Goal: Navigation & Orientation: Find specific page/section

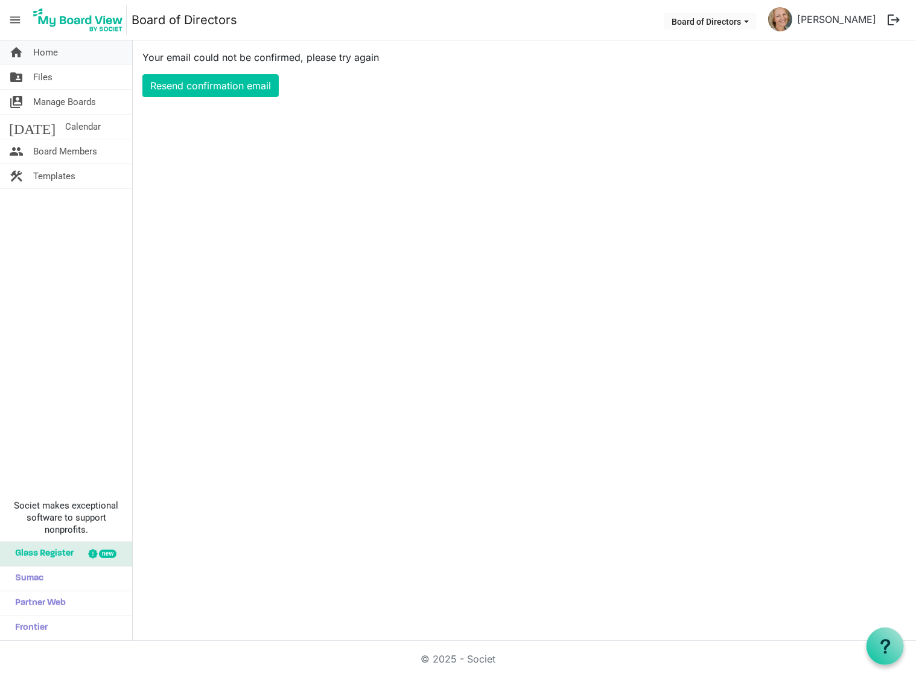
click at [49, 49] on span "Home" at bounding box center [45, 52] width 25 height 24
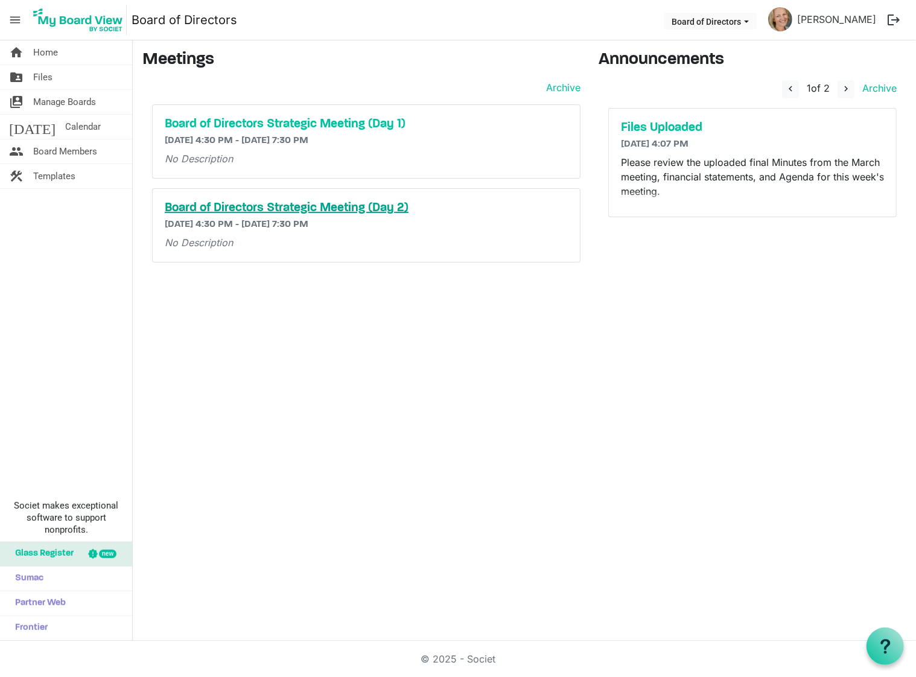
click at [260, 207] on h5 "Board of Directors Strategic Meeting (Day 2)" at bounding box center [366, 208] width 403 height 14
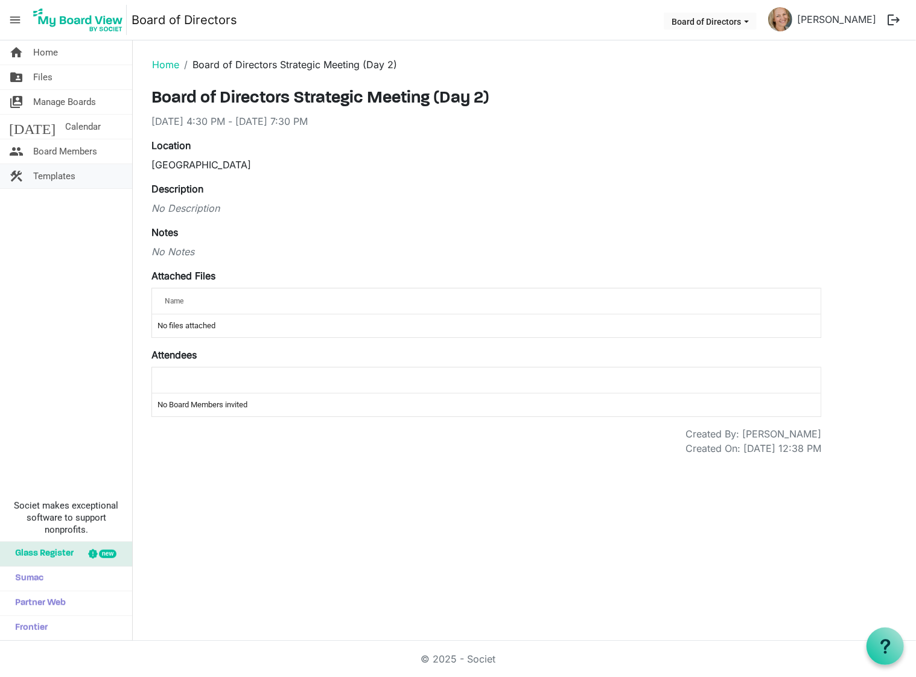
click at [56, 172] on span "Templates" at bounding box center [54, 176] width 42 height 24
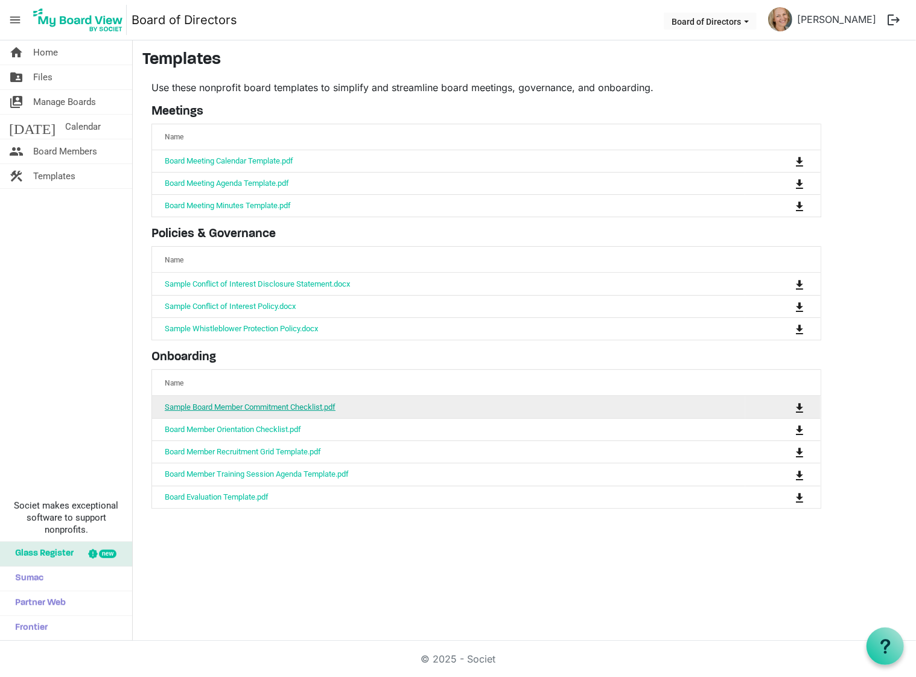
click at [259, 403] on link "Sample Board Member Commitment Checklist.pdf" at bounding box center [250, 407] width 171 height 9
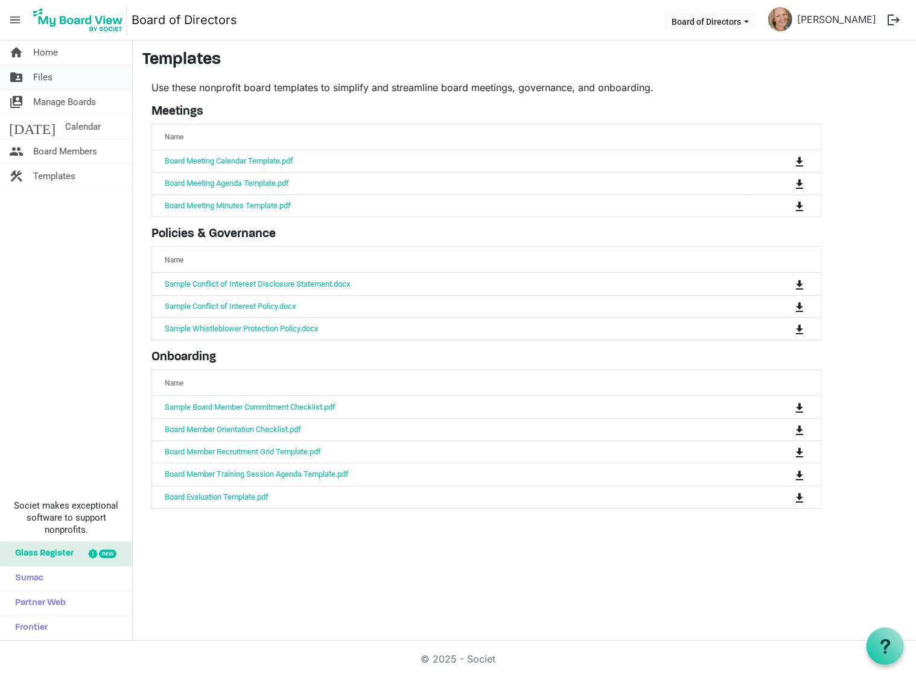
click at [46, 77] on span "Files" at bounding box center [42, 77] width 19 height 24
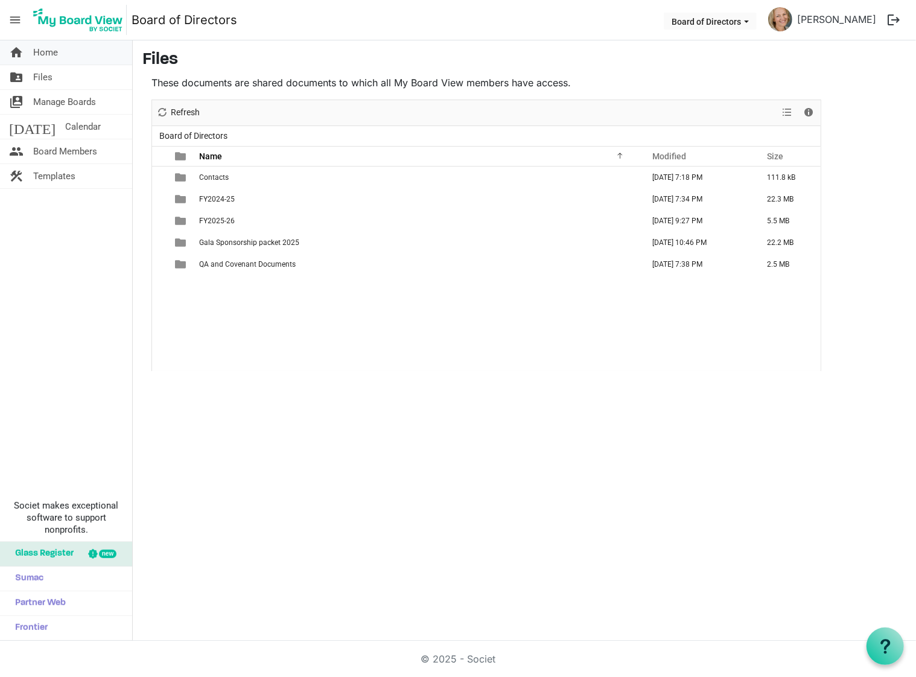
click at [40, 51] on span "Home" at bounding box center [45, 52] width 25 height 24
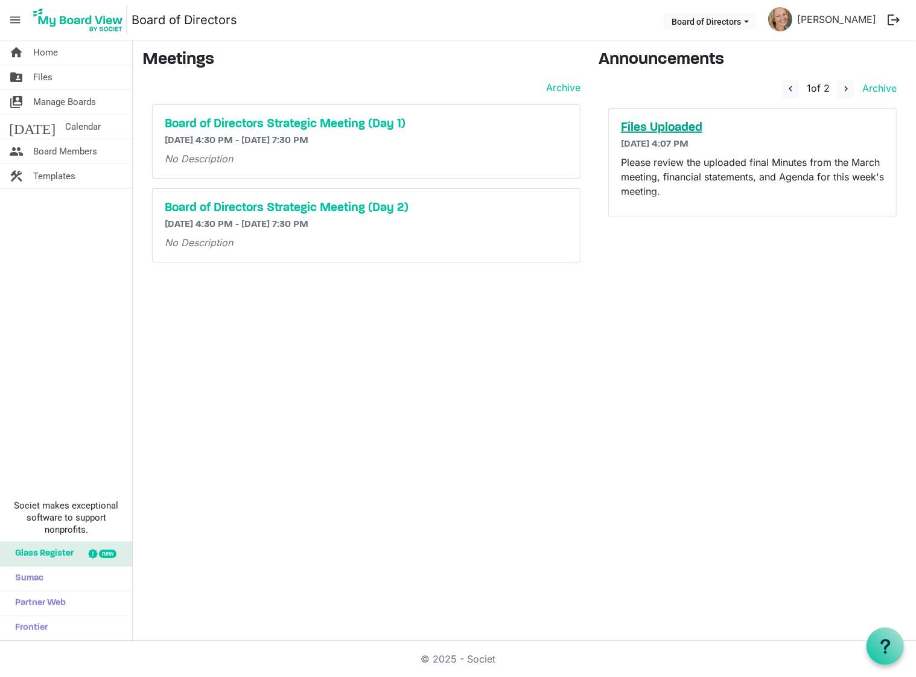
click at [656, 129] on h5 "Files Uploaded" at bounding box center [752, 128] width 263 height 14
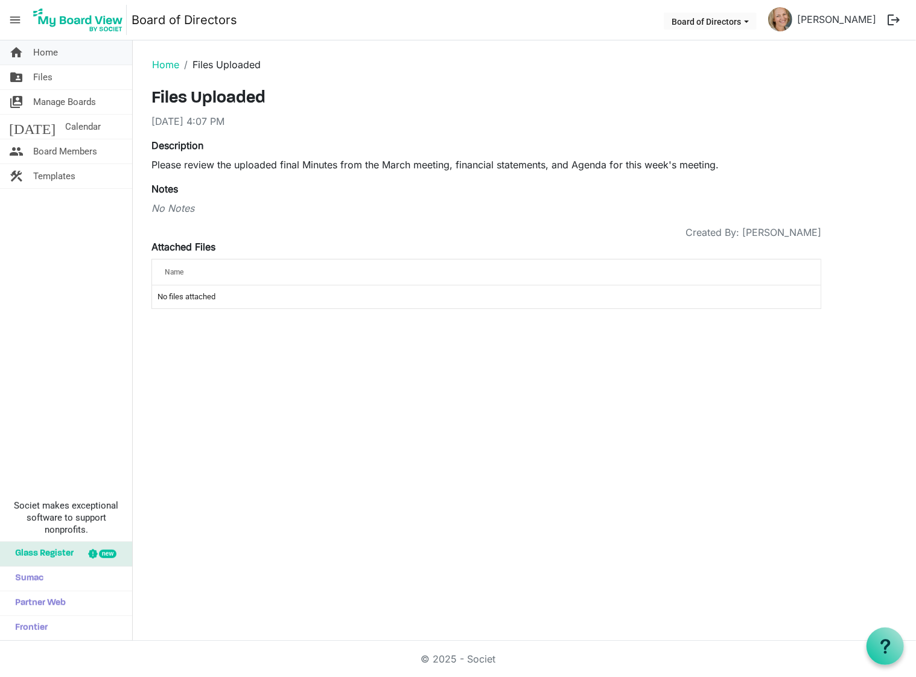
click at [49, 49] on span "Home" at bounding box center [45, 52] width 25 height 24
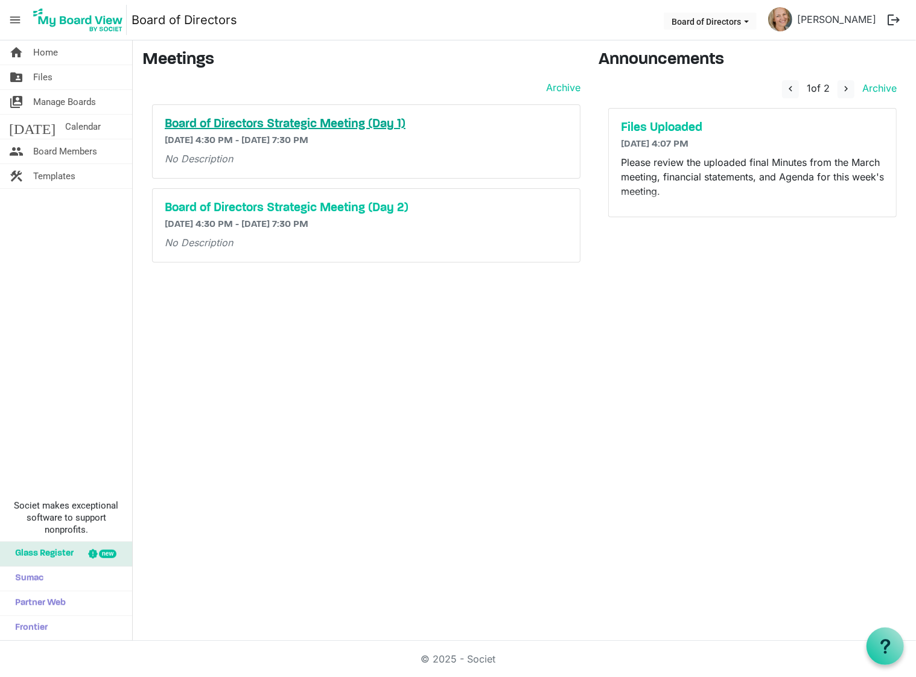
click at [264, 126] on h5 "Board of Directors Strategic Meeting (Day 1)" at bounding box center [366, 124] width 403 height 14
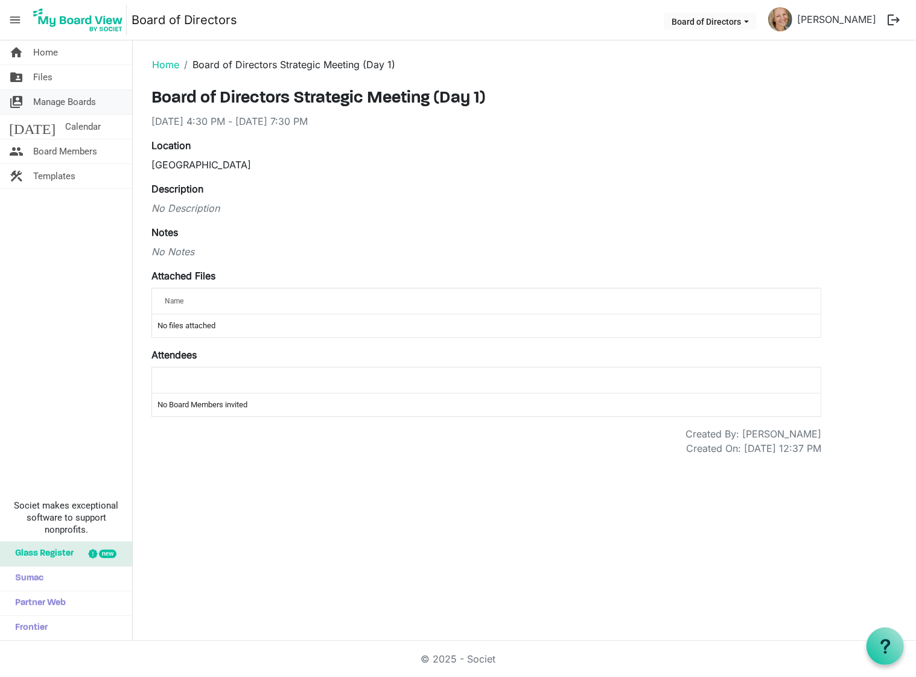
click at [68, 97] on span "Manage Boards" at bounding box center [64, 102] width 63 height 24
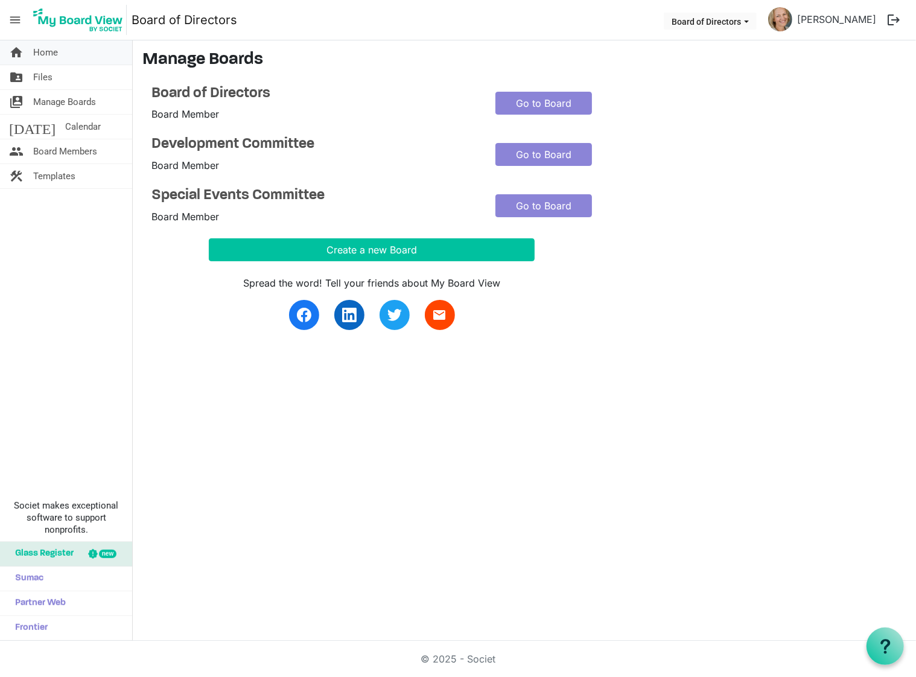
click at [53, 51] on span "Home" at bounding box center [45, 52] width 25 height 24
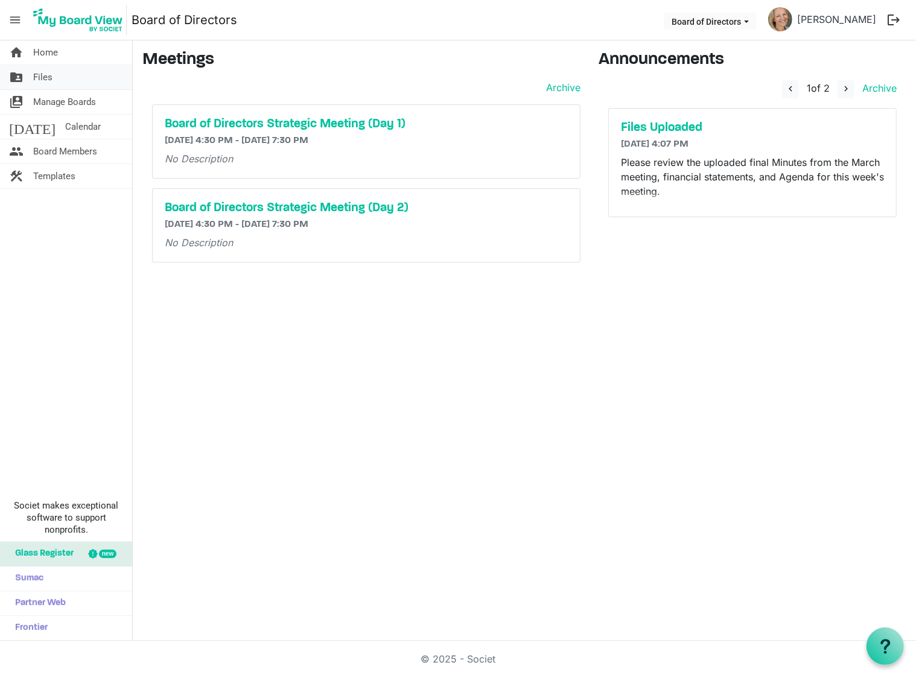
click at [47, 73] on span "Files" at bounding box center [42, 77] width 19 height 24
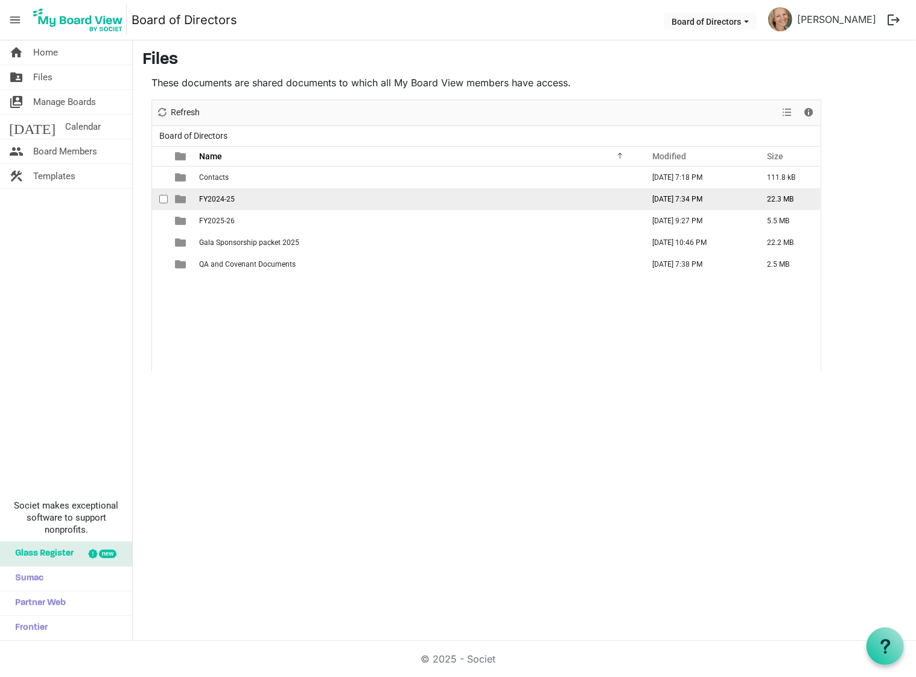
click at [246, 203] on td "FY2024-25" at bounding box center [418, 199] width 444 height 22
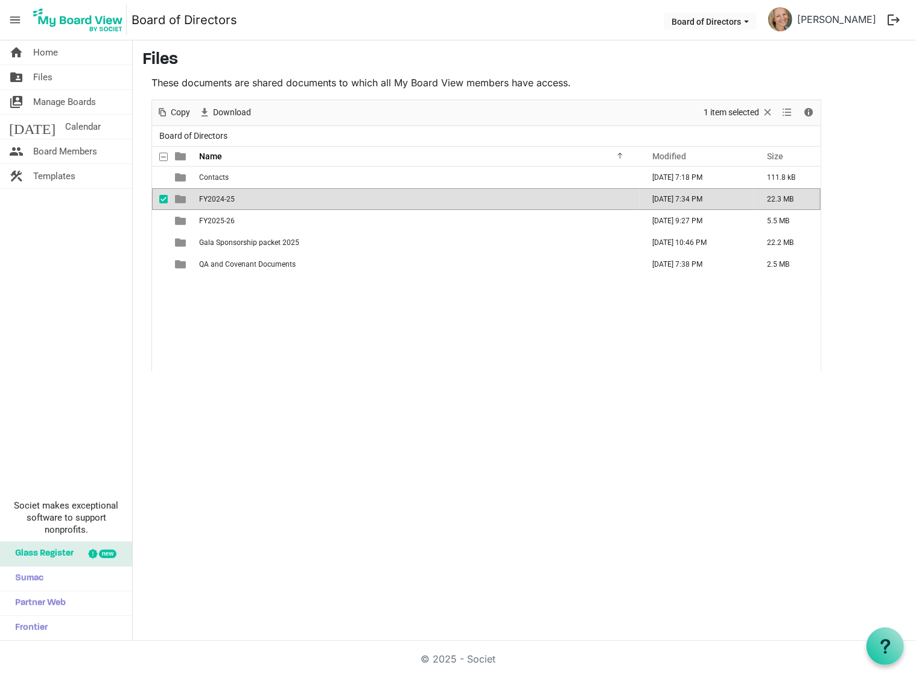
click at [208, 198] on span "FY2024-25" at bounding box center [217, 199] width 36 height 8
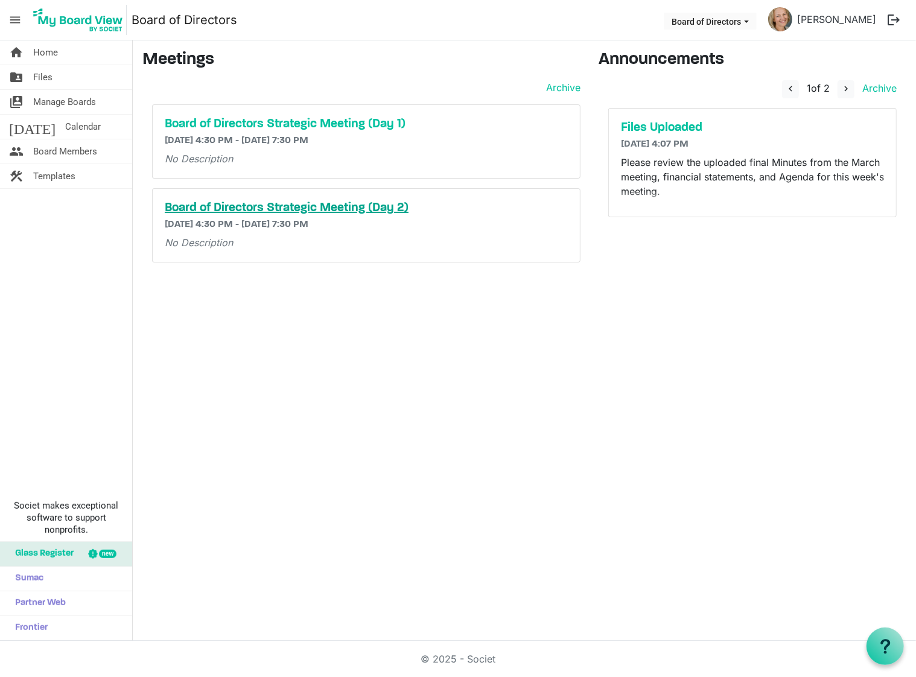
click at [330, 207] on h5 "Board of Directors Strategic Meeting (Day 2)" at bounding box center [366, 208] width 403 height 14
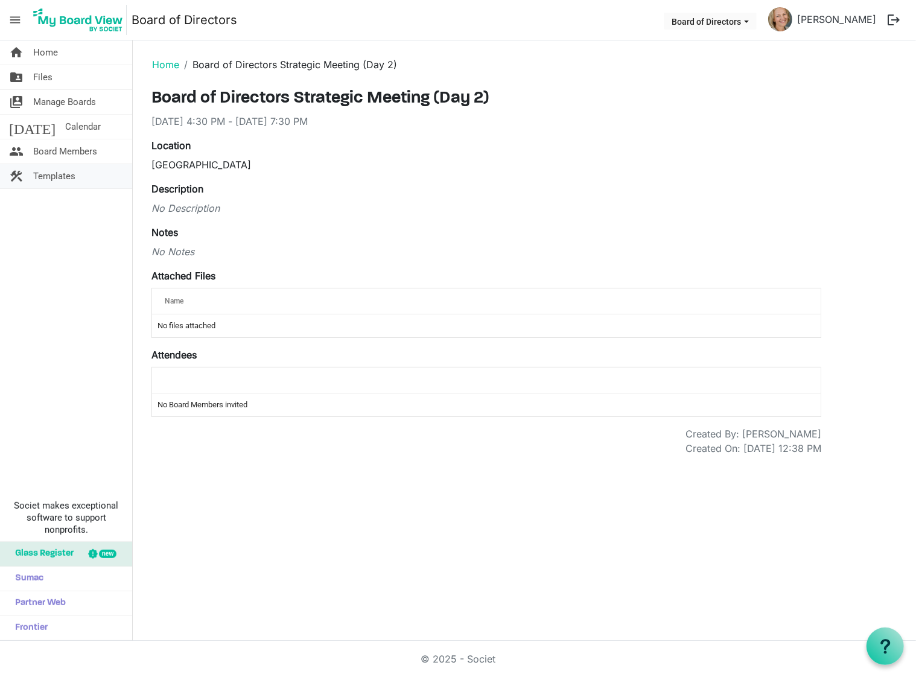
click at [59, 171] on span "Templates" at bounding box center [54, 176] width 42 height 24
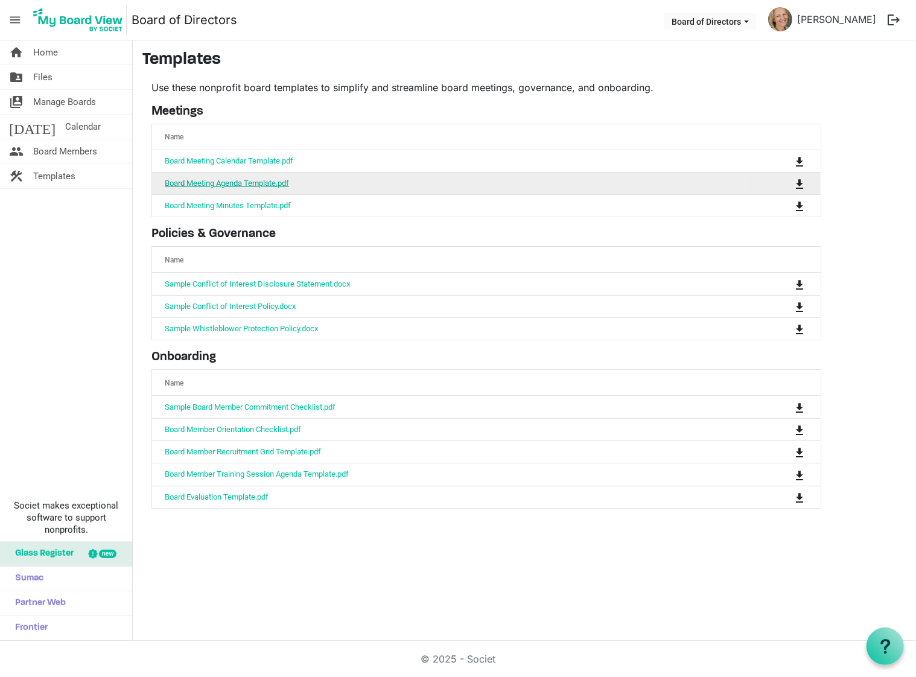
click at [260, 184] on link "Board Meeting Agenda Template.pdf" at bounding box center [227, 183] width 124 height 9
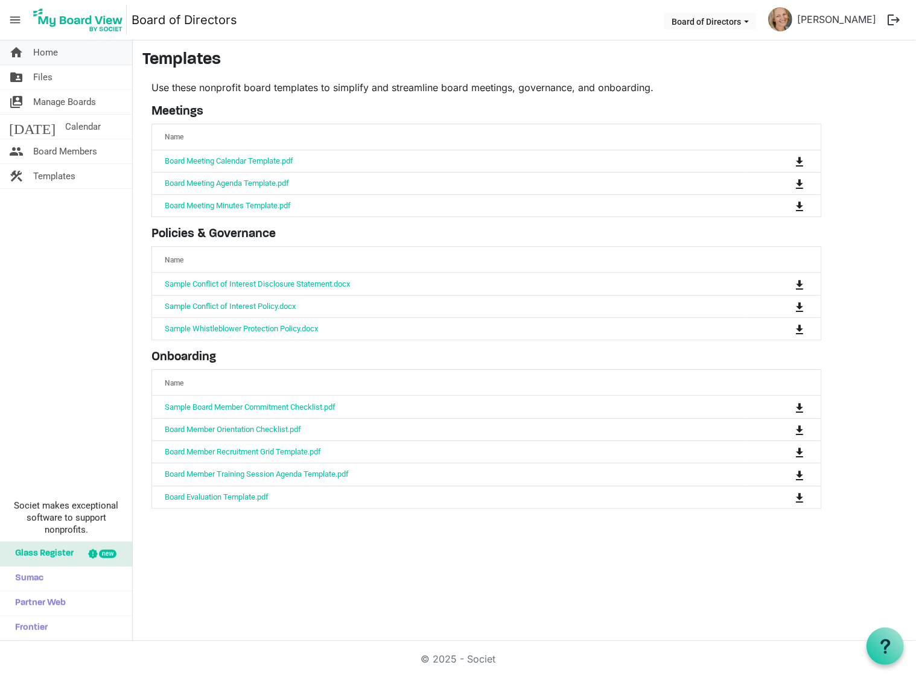
click at [40, 49] on span "Home" at bounding box center [45, 52] width 25 height 24
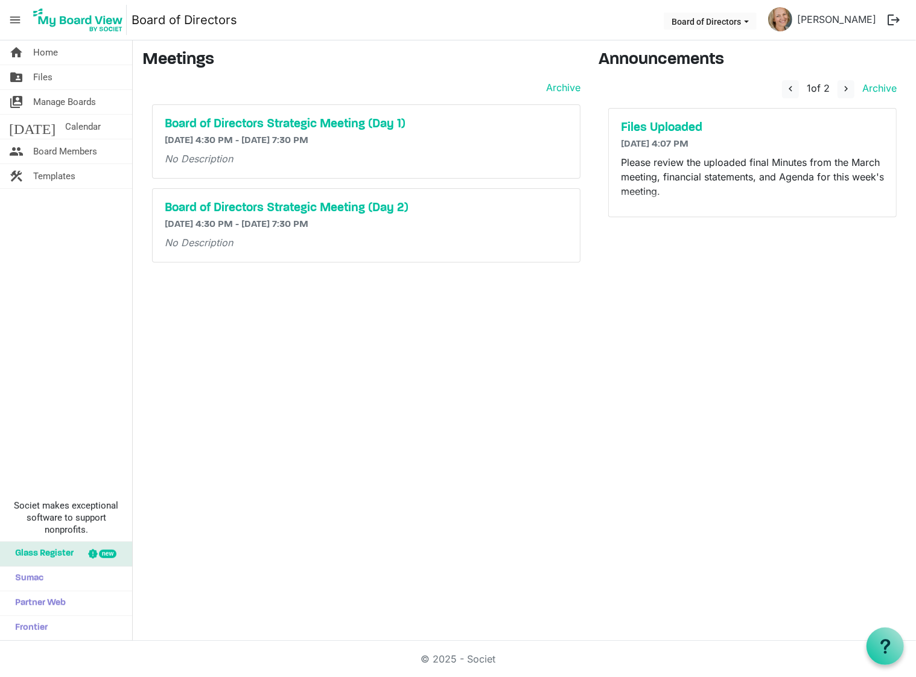
click at [22, 16] on span "menu" at bounding box center [15, 19] width 23 height 23
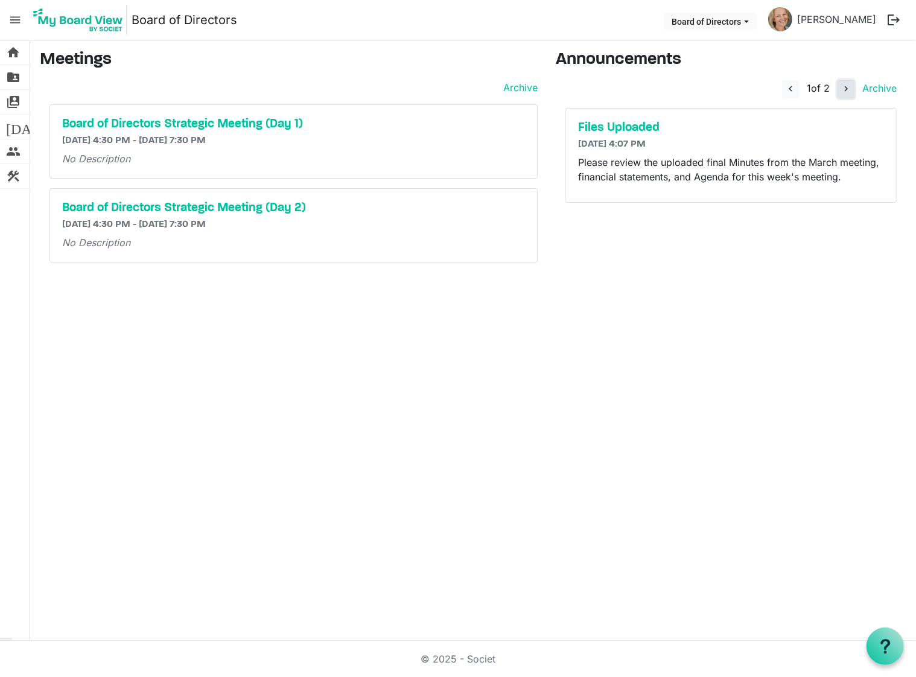
click at [849, 86] on span "navigate_next" at bounding box center [846, 88] width 11 height 11
click at [787, 87] on span "navigate_before" at bounding box center [789, 88] width 11 height 11
click at [13, 99] on span "switch_account" at bounding box center [13, 102] width 14 height 24
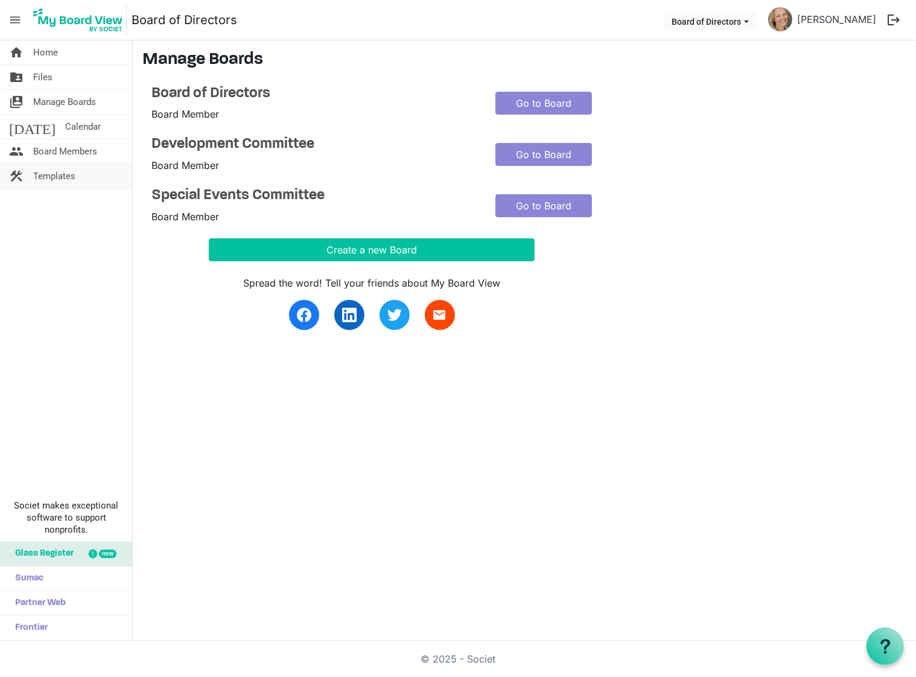
click at [16, 173] on span "construction" at bounding box center [16, 176] width 14 height 24
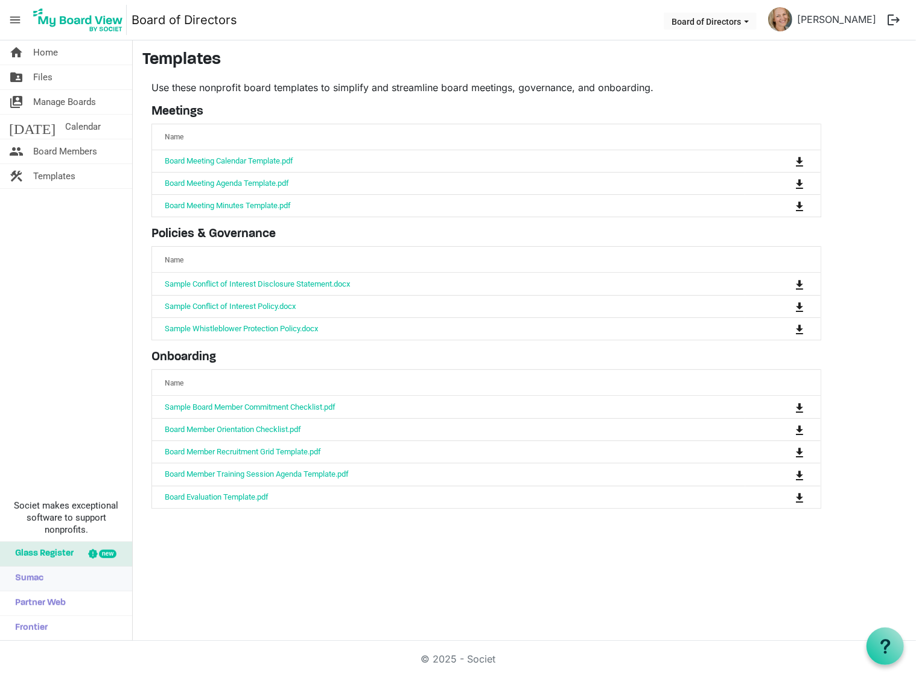
click at [28, 579] on span "Sumac" at bounding box center [26, 579] width 34 height 24
click at [47, 56] on span "Home" at bounding box center [45, 52] width 25 height 24
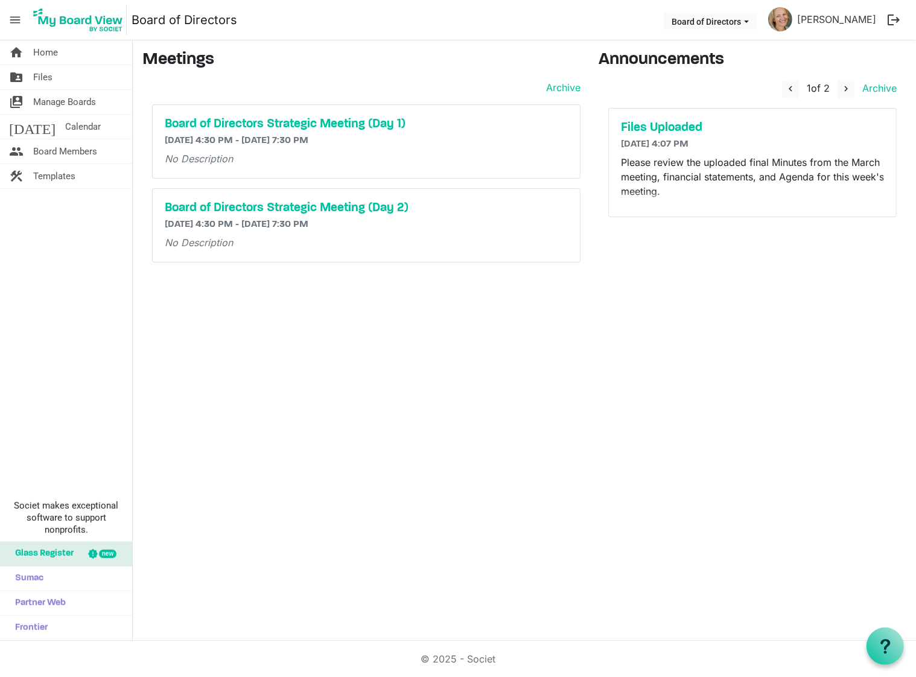
click at [8, 19] on span "menu" at bounding box center [15, 19] width 23 height 23
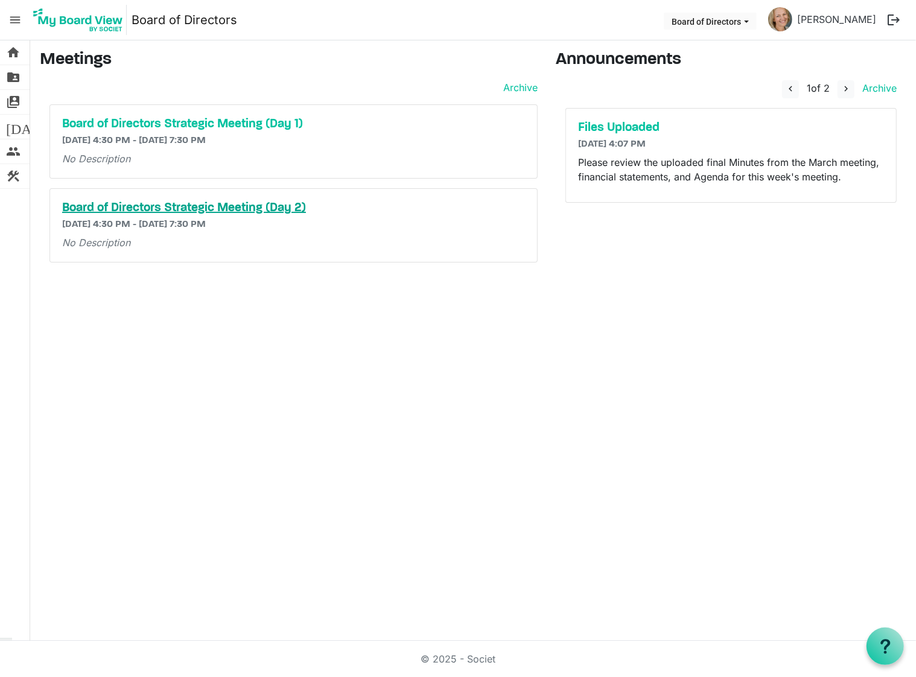
click at [221, 203] on h5 "Board of Directors Strategic Meeting (Day 2)" at bounding box center [293, 208] width 463 height 14
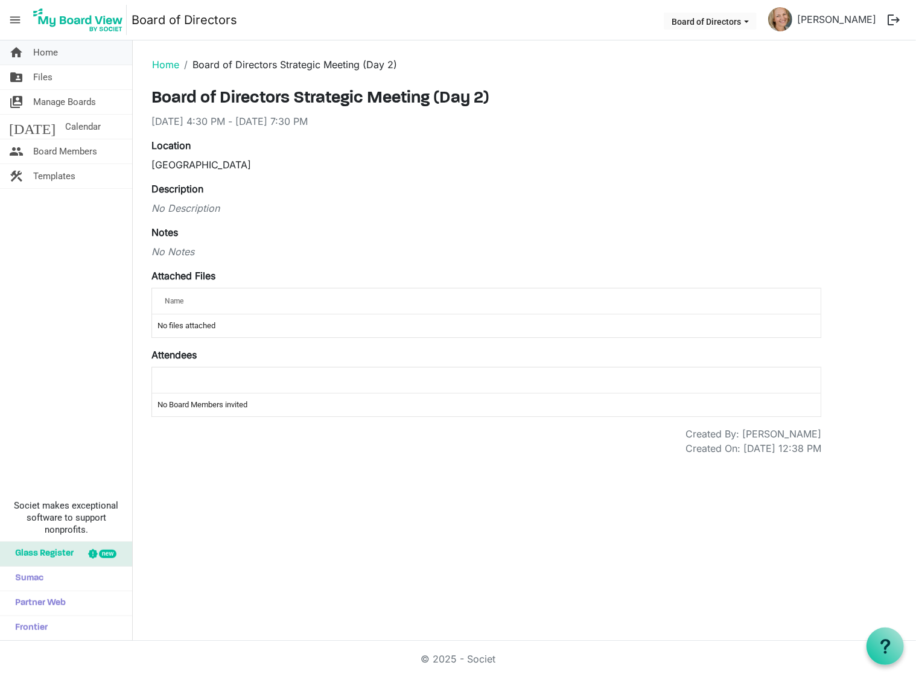
click at [42, 49] on span "Home" at bounding box center [45, 52] width 25 height 24
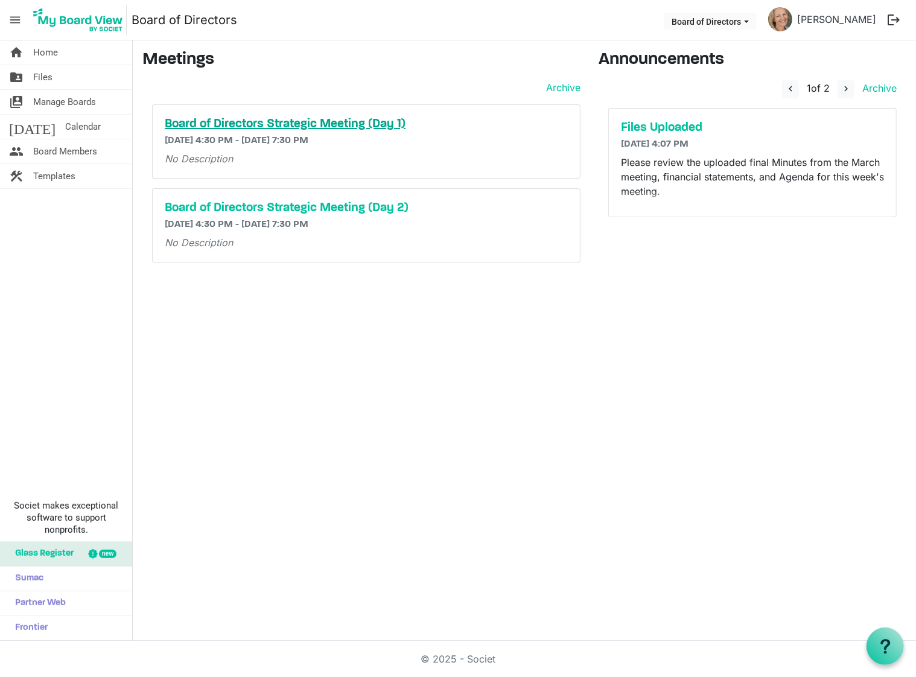
click at [295, 128] on h5 "Board of Directors Strategic Meeting (Day 1)" at bounding box center [366, 124] width 403 height 14
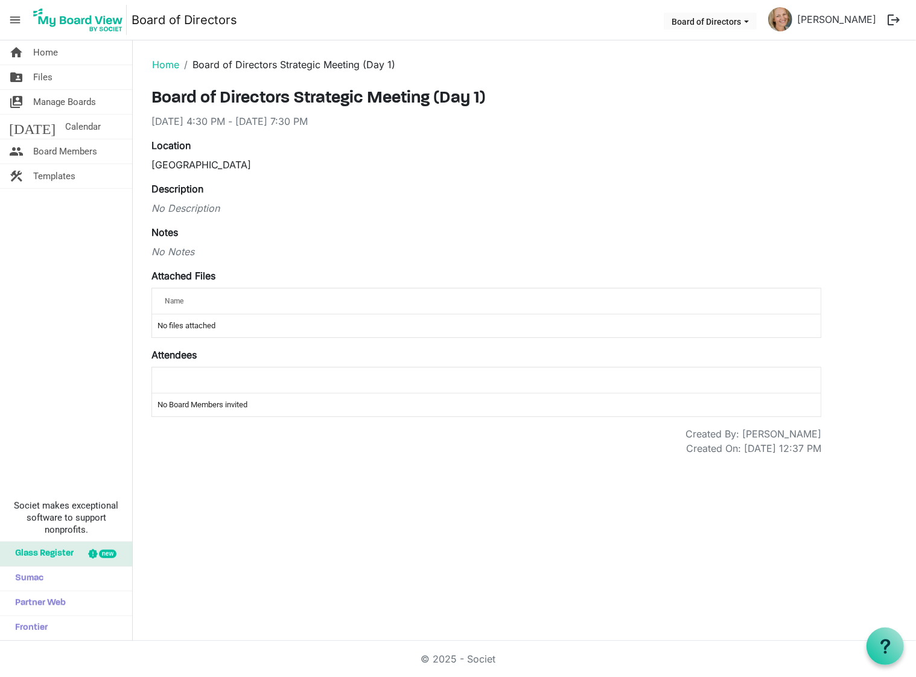
click at [212, 401] on td "No Board Members invited" at bounding box center [486, 405] width 669 height 23
click at [226, 353] on div "Attendees attendeesGrid_header_table No Board Members invited" at bounding box center [487, 382] width 670 height 69
click at [209, 289] on th "Name" at bounding box center [448, 301] width 593 height 25
click at [189, 258] on div "Board of Directors Strategic Meeting (Day 1) 8/26/2025 4:30 PM - 8/26/2025 7:30…" at bounding box center [487, 272] width 670 height 367
click at [54, 74] on link "folder_shared Files" at bounding box center [66, 77] width 132 height 24
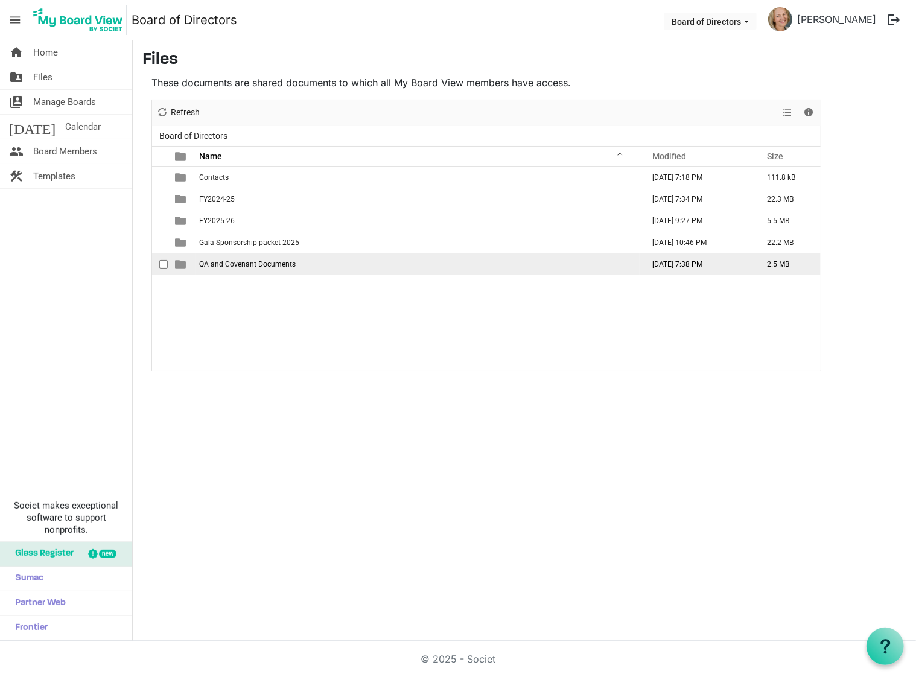
click at [247, 264] on span "QA and Covenant Documents" at bounding box center [247, 264] width 97 height 8
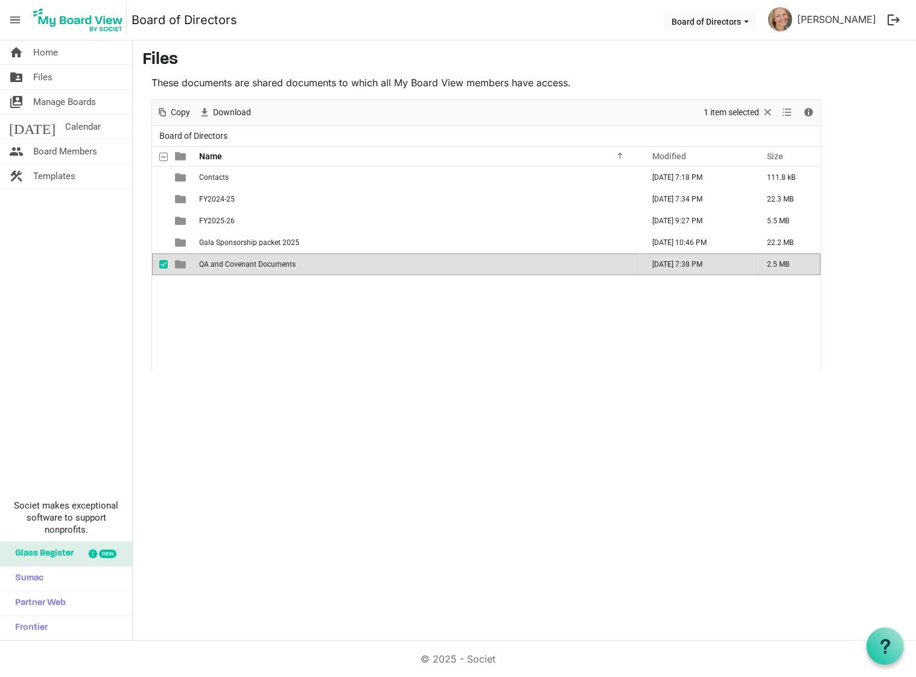
click at [247, 264] on span "QA and Covenant Documents" at bounding box center [247, 264] width 97 height 8
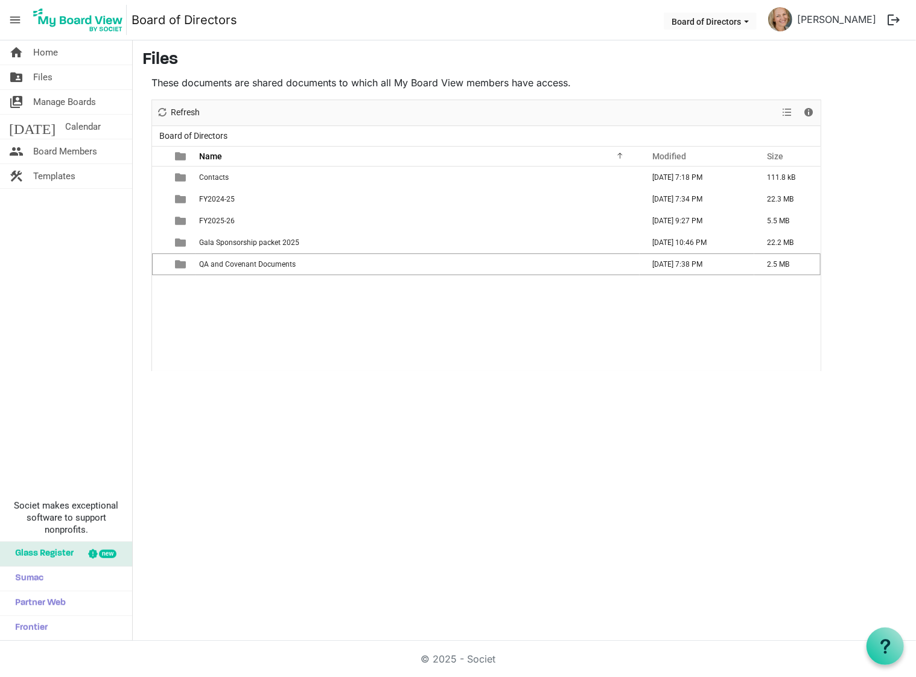
click at [249, 265] on span "QA and Covenant Documents" at bounding box center [247, 264] width 97 height 8
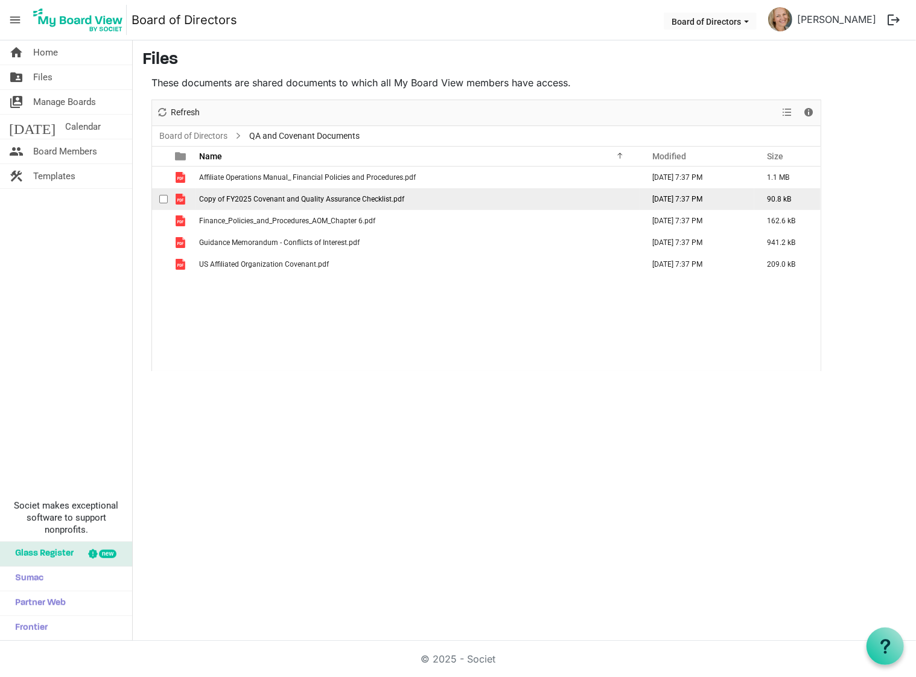
click at [258, 196] on span "Copy of FY2025 Covenant and Quality Assurance Checklist.pdf" at bounding box center [301, 199] width 205 height 8
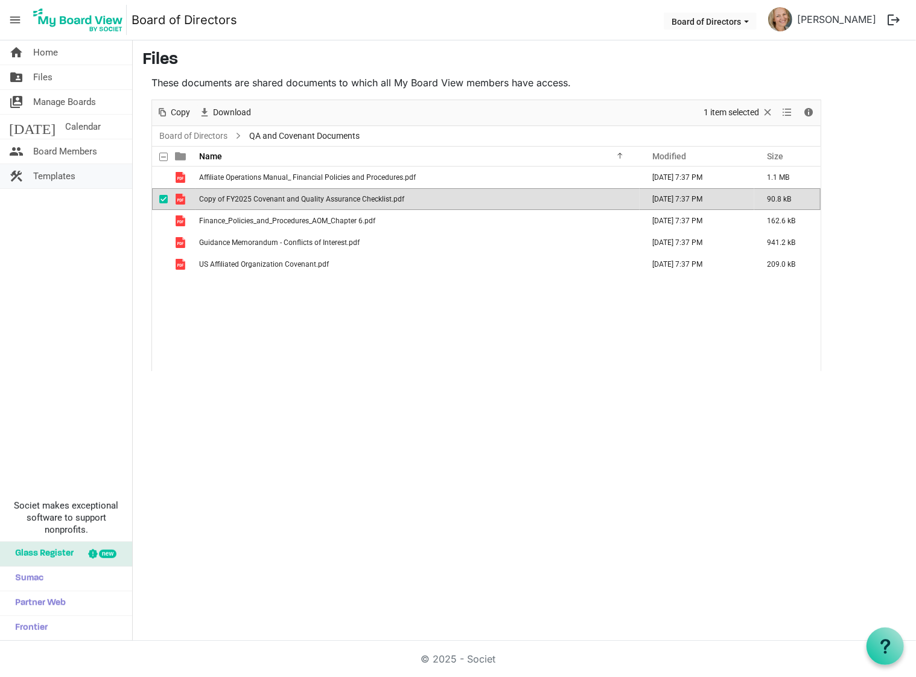
click at [65, 171] on span "Templates" at bounding box center [54, 176] width 42 height 24
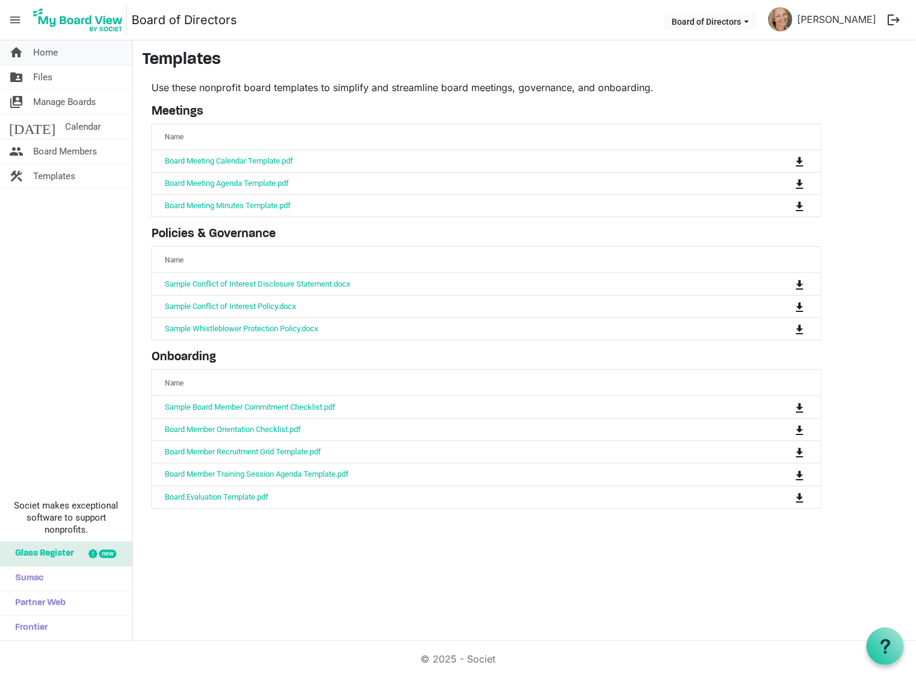
click at [53, 51] on span "Home" at bounding box center [45, 52] width 25 height 24
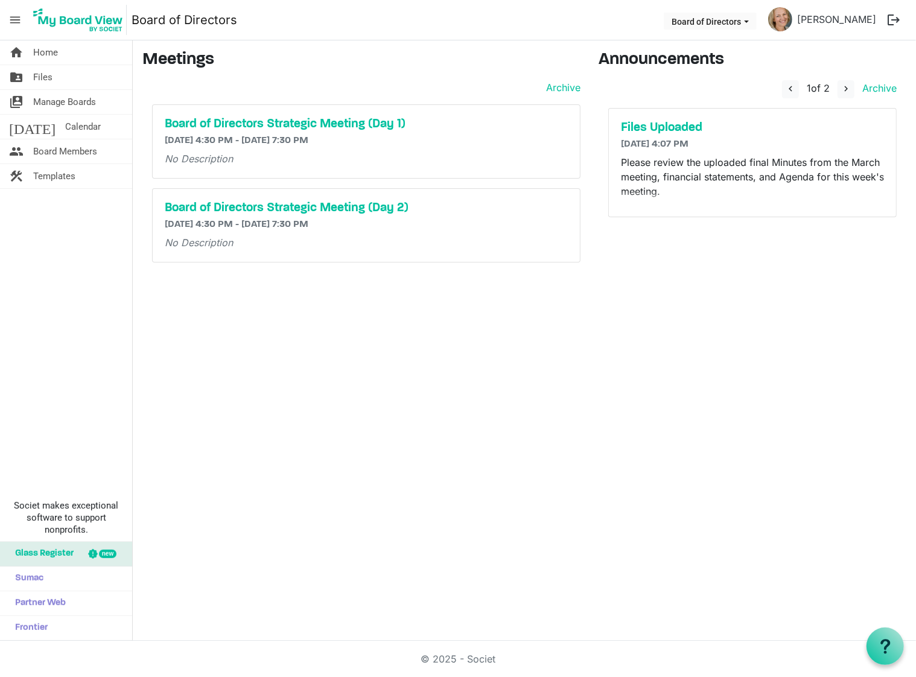
click at [718, 327] on div "home Home folder_shared Files switch_account Manage Boards [DATE] Calendar peop…" at bounding box center [458, 340] width 916 height 601
click at [48, 54] on span "Home" at bounding box center [45, 52] width 25 height 24
click at [73, 100] on span "Manage Boards" at bounding box center [64, 102] width 63 height 24
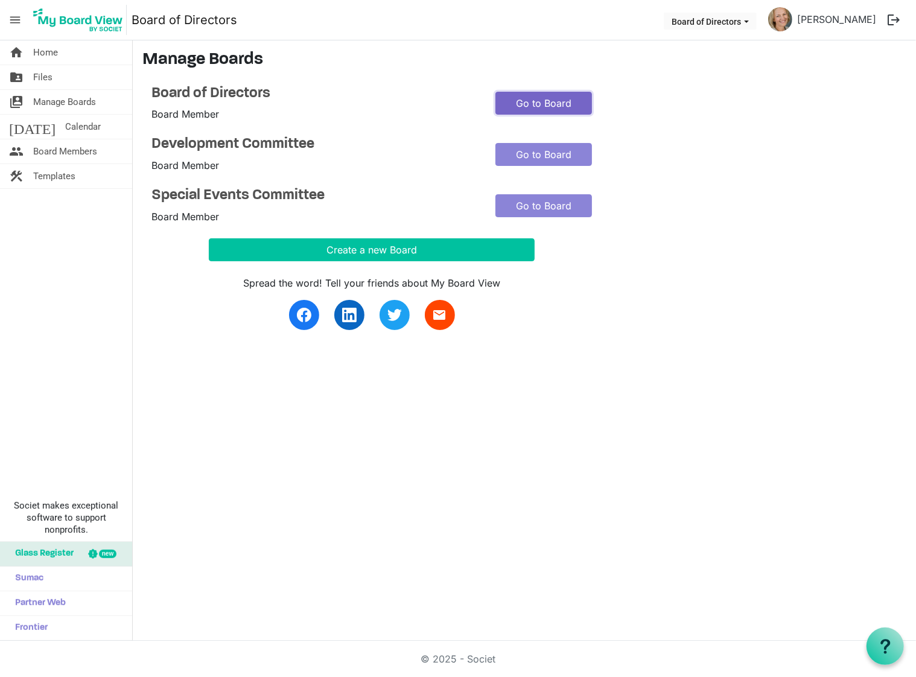
click at [540, 98] on link "Go to Board" at bounding box center [544, 103] width 97 height 23
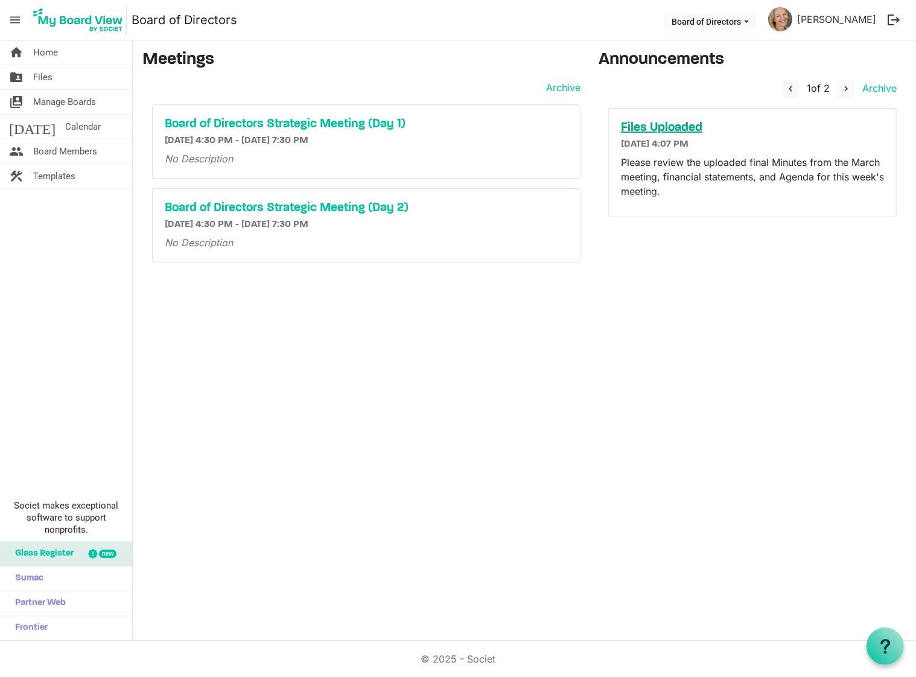
click at [671, 126] on h5 "Files Uploaded" at bounding box center [752, 128] width 263 height 14
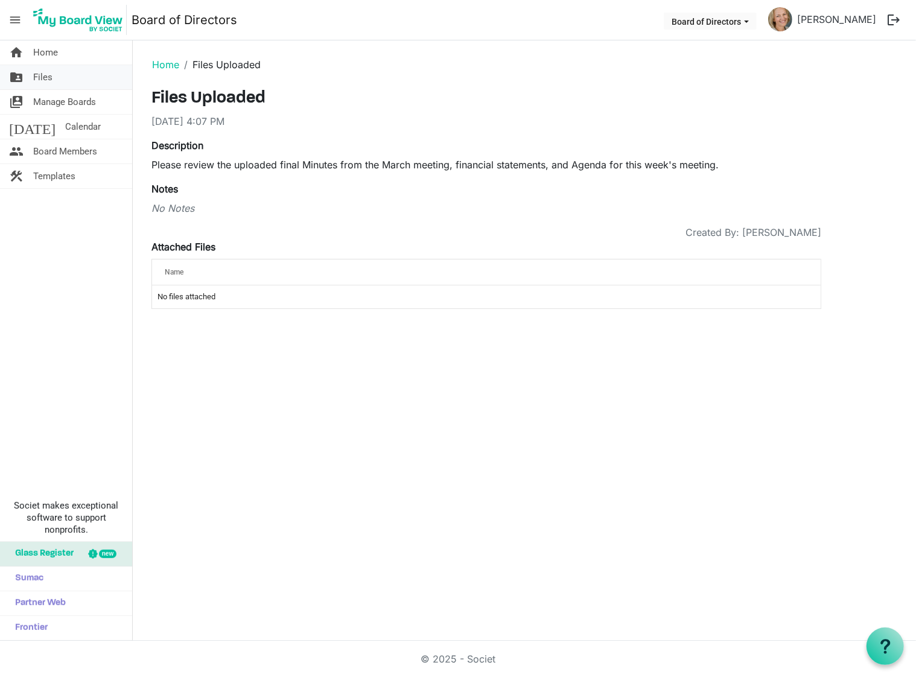
click at [51, 74] on span "Files" at bounding box center [42, 77] width 19 height 24
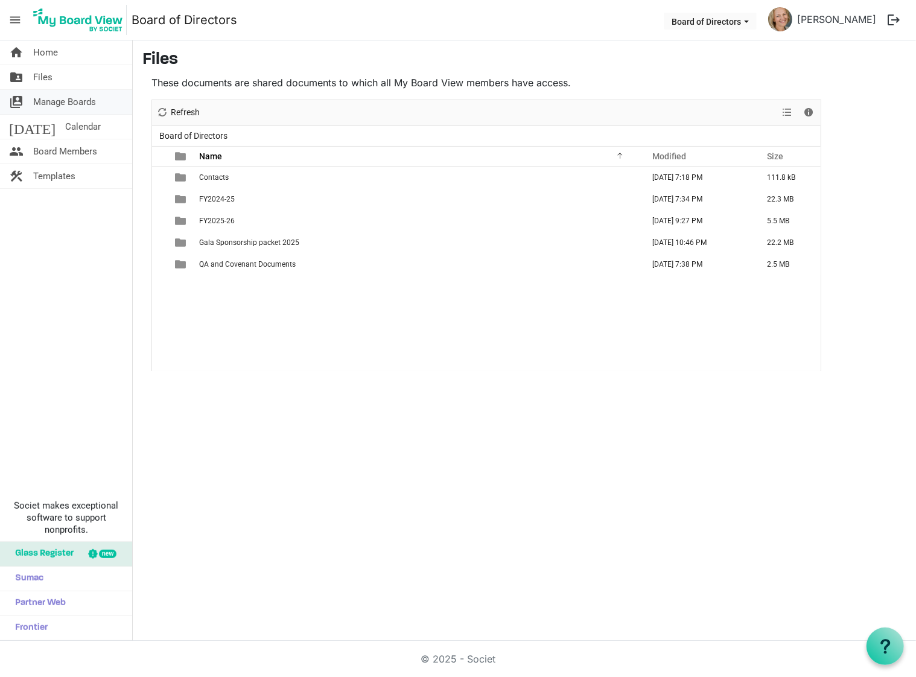
click at [60, 102] on span "Manage Boards" at bounding box center [64, 102] width 63 height 24
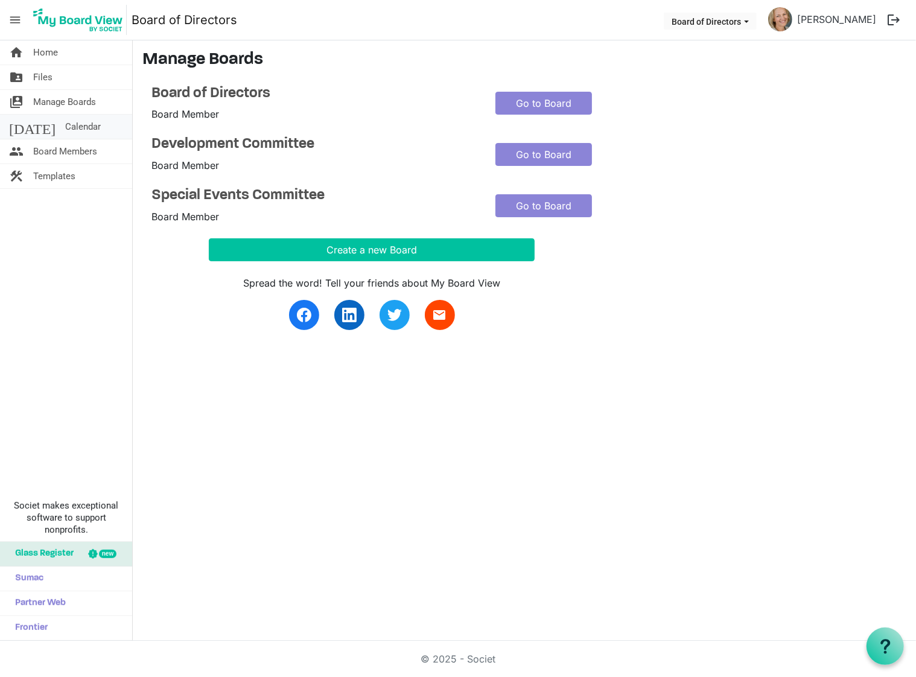
click at [65, 127] on span "Calendar" at bounding box center [83, 127] width 36 height 24
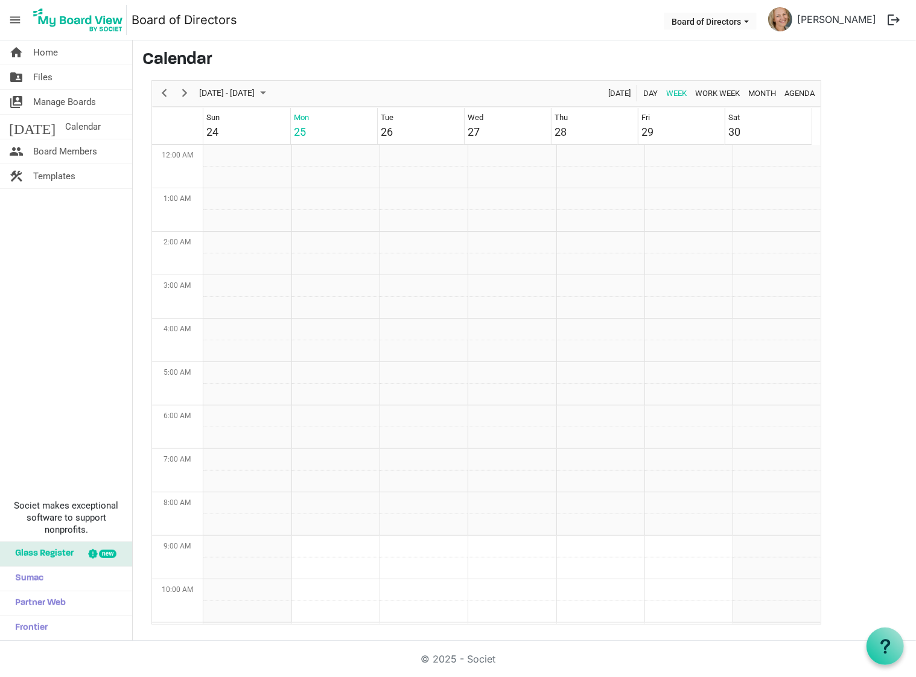
scroll to position [391, 0]
click at [36, 51] on span "Home" at bounding box center [45, 52] width 25 height 24
